Goal: Go to known website: Access a specific website the user already knows

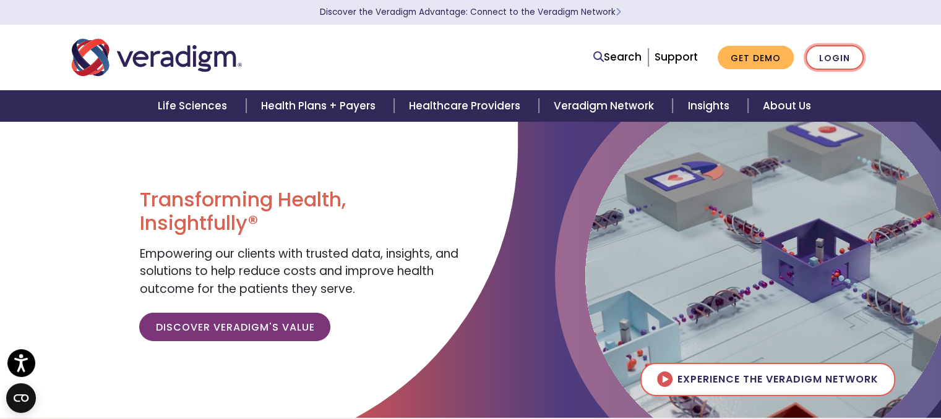
click at [805, 50] on link "Login" at bounding box center [834, 57] width 58 height 25
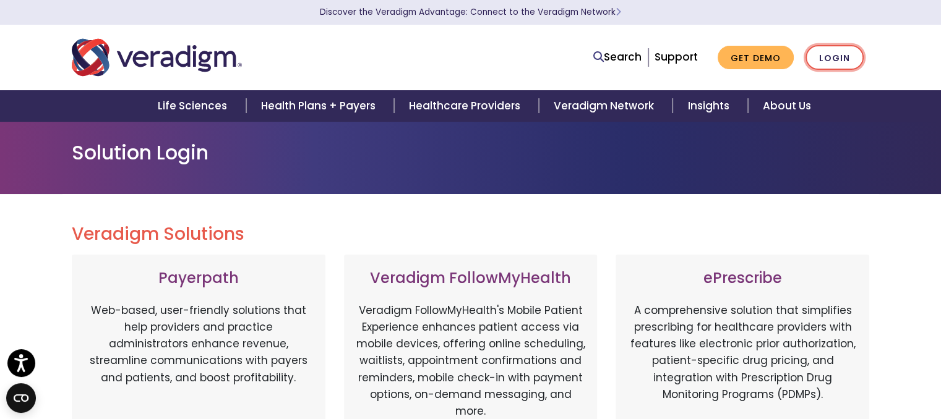
click at [805, 60] on link "Login" at bounding box center [834, 57] width 58 height 25
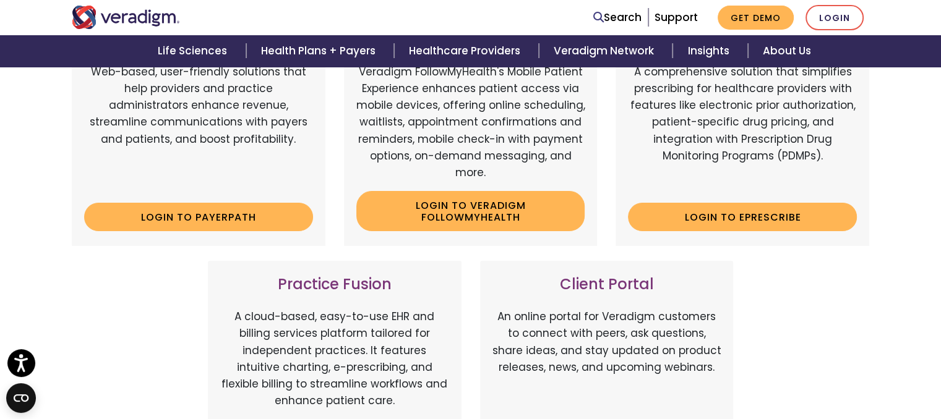
scroll to position [289, 0]
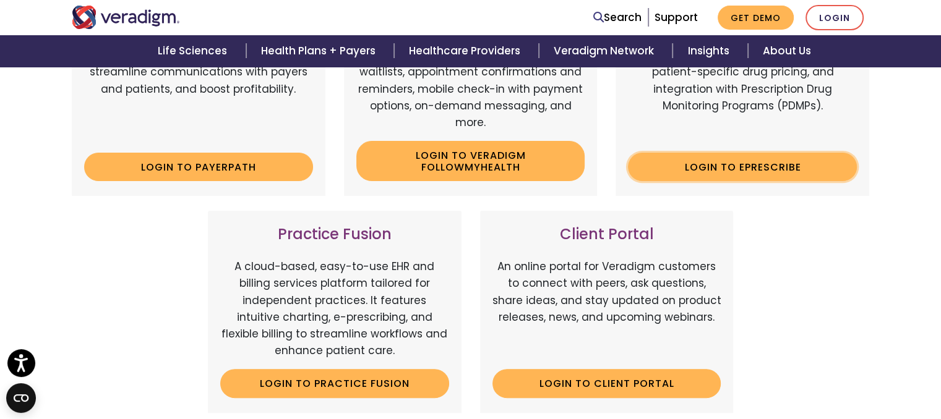
click at [755, 181] on link "Login to ePrescribe" at bounding box center [742, 167] width 229 height 28
